Goal: Information Seeking & Learning: Learn about a topic

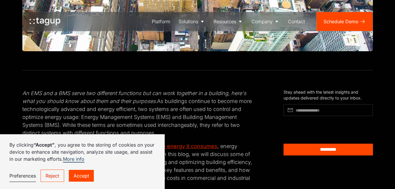
scroll to position [206, 0]
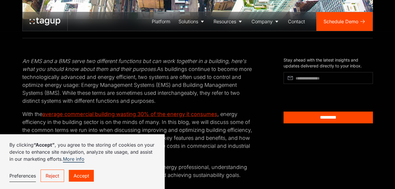
scroll to position [265, 0]
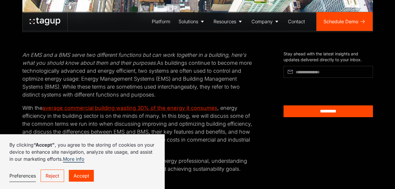
click at [57, 178] on link "Reject" at bounding box center [53, 176] width 24 height 12
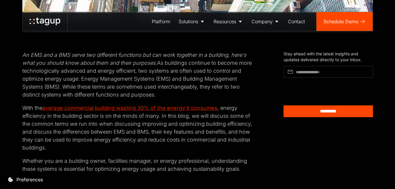
click at [23, 56] on em "An EMS and a BMS serve two different functions but can work together in a build…" at bounding box center [134, 59] width 224 height 14
drag, startPoint x: 24, startPoint y: 52, endPoint x: 159, endPoint y: 96, distance: 142.0
click at [159, 96] on p "An EMS and a BMS serve two different functions but can work together in a build…" at bounding box center [138, 75] width 233 height 48
copy p "n EMS and a BMS serve two different functions but can work together in a buildi…"
click at [254, 112] on p "With the average commercial building wasting 30% of the energy it consumes , en…" at bounding box center [138, 128] width 233 height 48
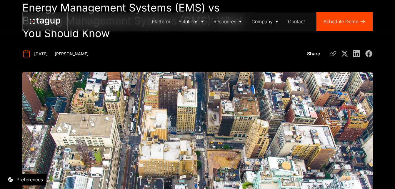
scroll to position [0, 0]
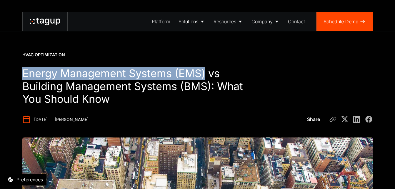
drag, startPoint x: 22, startPoint y: 71, endPoint x: 205, endPoint y: 75, distance: 182.8
click at [205, 75] on h1 "Energy Management Systems (EMS) vs Building Management Systems (BMS): What You …" at bounding box center [139, 86] width 234 height 39
copy h1 "Energy Management Systems (EMS)"
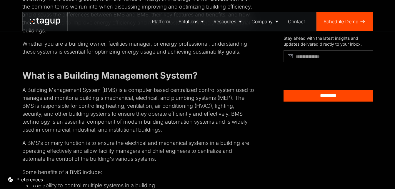
scroll to position [383, 0]
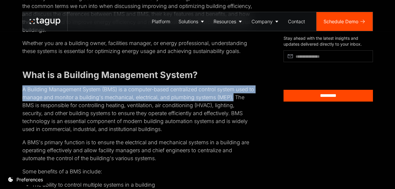
drag, startPoint x: 22, startPoint y: 89, endPoint x: 240, endPoint y: 99, distance: 218.0
click at [240, 99] on p "A Building Management System (BMS) is a computer-based centralized control syst…" at bounding box center [138, 109] width 233 height 48
copy p "A Building Management System (BMS) is a computer-based centralized control syst…"
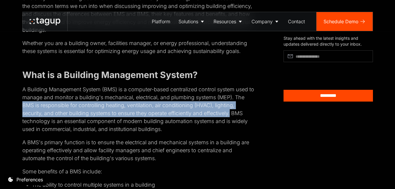
drag, startPoint x: 23, startPoint y: 103, endPoint x: 233, endPoint y: 113, distance: 209.7
click at [233, 113] on p "A Building Management System (BMS) is a computer-based centralized control syst…" at bounding box center [138, 109] width 233 height 48
copy p "BMS is responsible for controlling heating, ventilation, air conditioning (HVAC…"
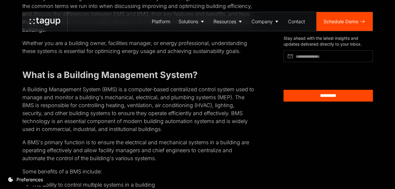
click at [183, 174] on p "Some benefits of a BMS include:" at bounding box center [138, 171] width 233 height 8
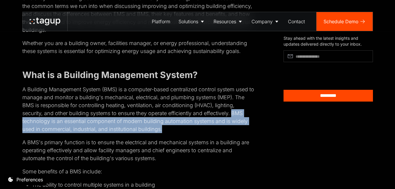
drag, startPoint x: 235, startPoint y: 113, endPoint x: 239, endPoint y: 126, distance: 13.4
click at [239, 126] on p "A Building Management System (BMS) is a computer-based centralized control syst…" at bounding box center [138, 109] width 233 height 48
copy p "BMS technology is an essential component of modern building automation systems …"
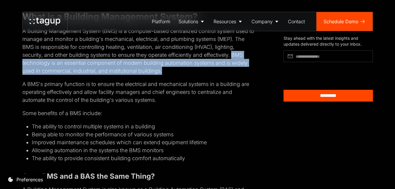
scroll to position [441, 0]
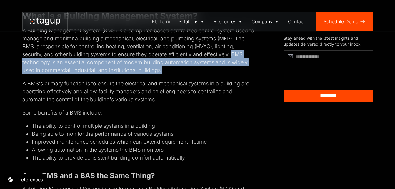
drag, startPoint x: 22, startPoint y: 84, endPoint x: 160, endPoint y: 99, distance: 138.5
click at [160, 99] on p "A BMS's primary function is to ensure the electrical and mechanical systems in …" at bounding box center [138, 91] width 233 height 24
copy p "A BMS's primary function is to ensure the electrical and mechanical systems in …"
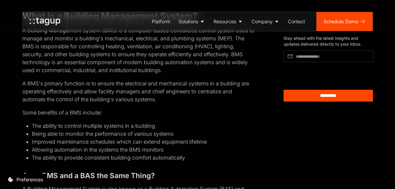
click at [222, 139] on li "Improved maintenance schedules which can extend equipment lifetime" at bounding box center [144, 142] width 224 height 8
drag, startPoint x: 23, startPoint y: 113, endPoint x: 187, endPoint y: 161, distance: 171.4
copy div "Some benefits of a BMS include: The ability to control multiple systems in a bu…"
